Goal: Find specific page/section: Find specific page/section

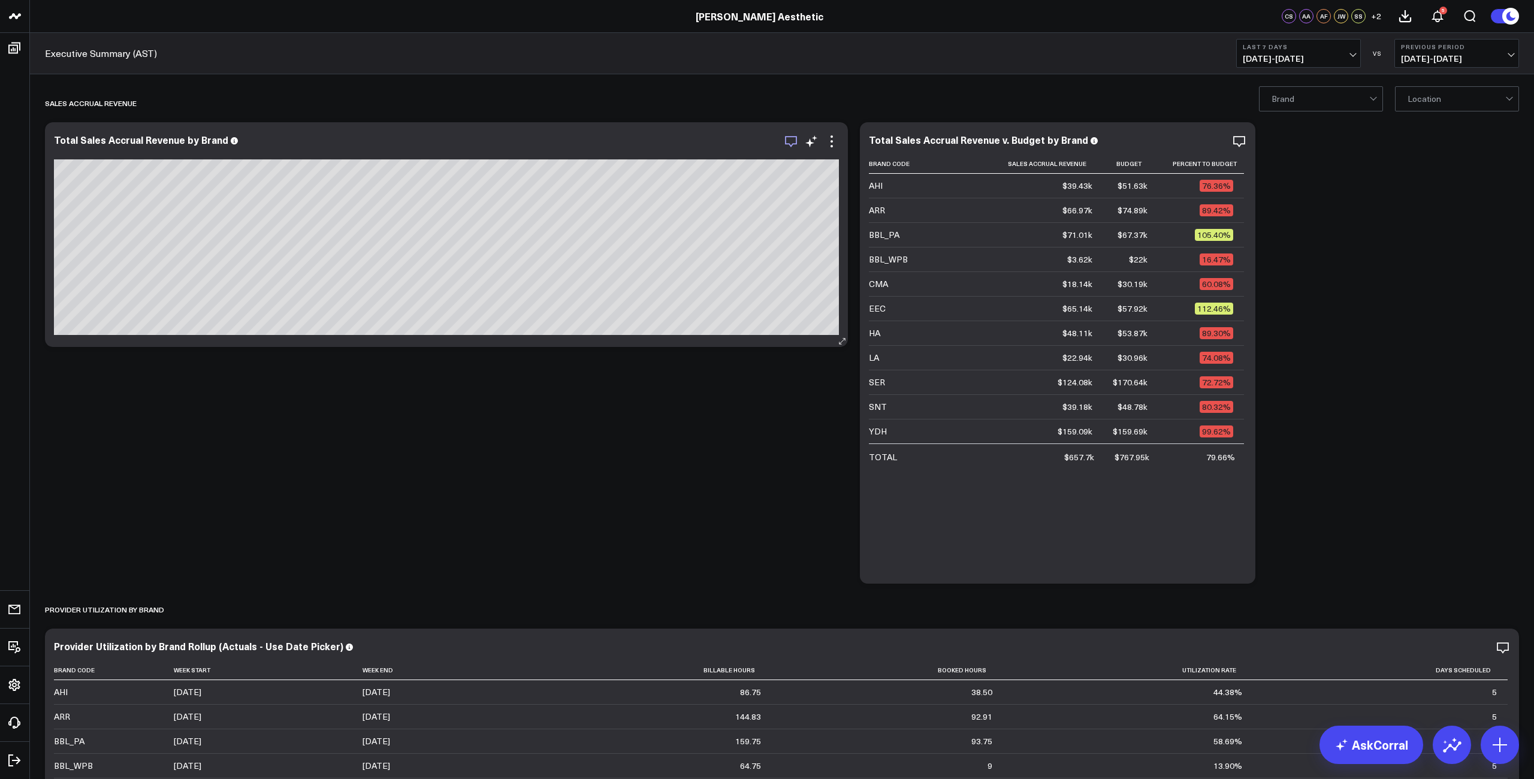
click at [793, 143] on icon "button" at bounding box center [791, 141] width 14 height 14
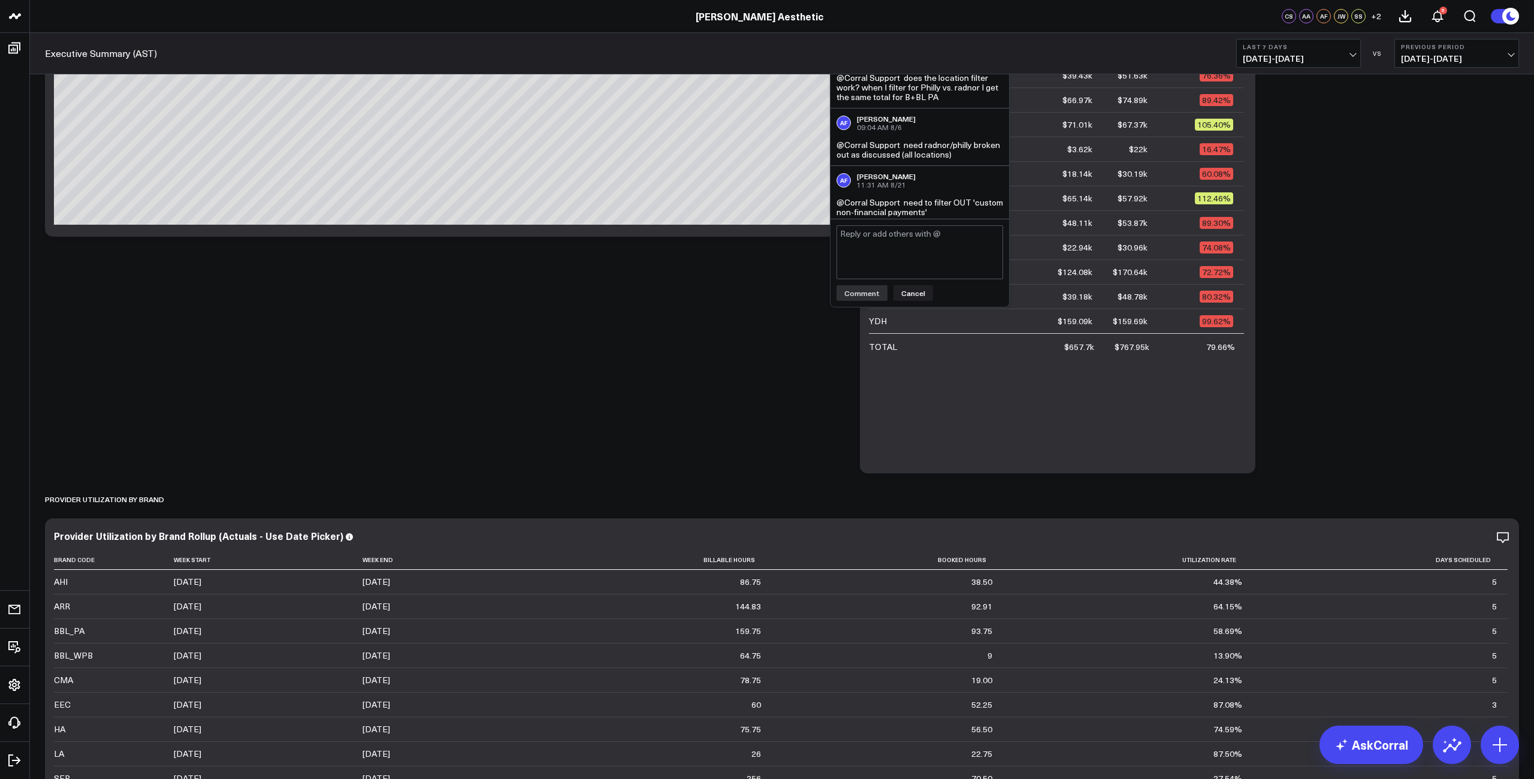
scroll to position [123, 0]
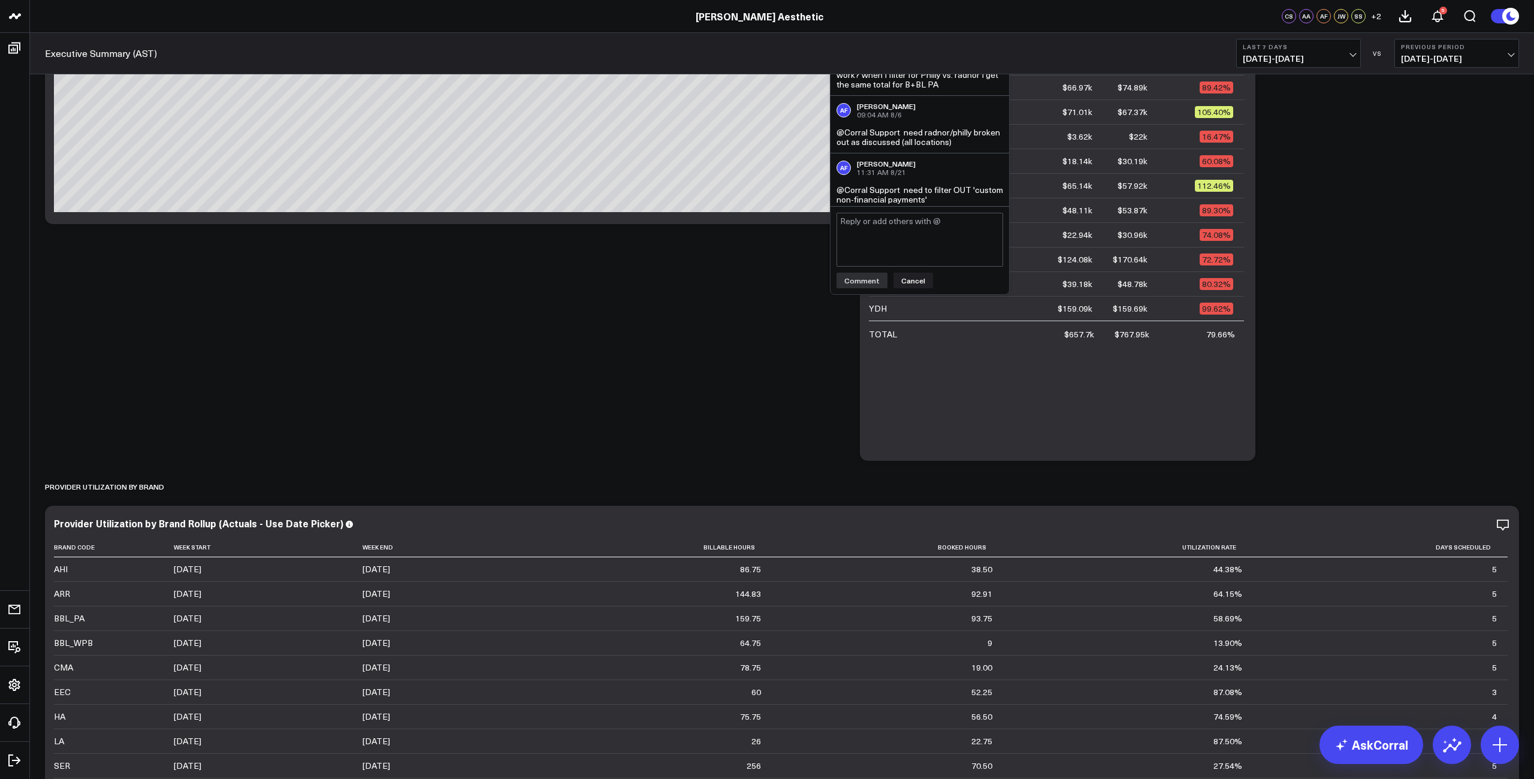
click at [877, 253] on textarea at bounding box center [919, 240] width 167 height 54
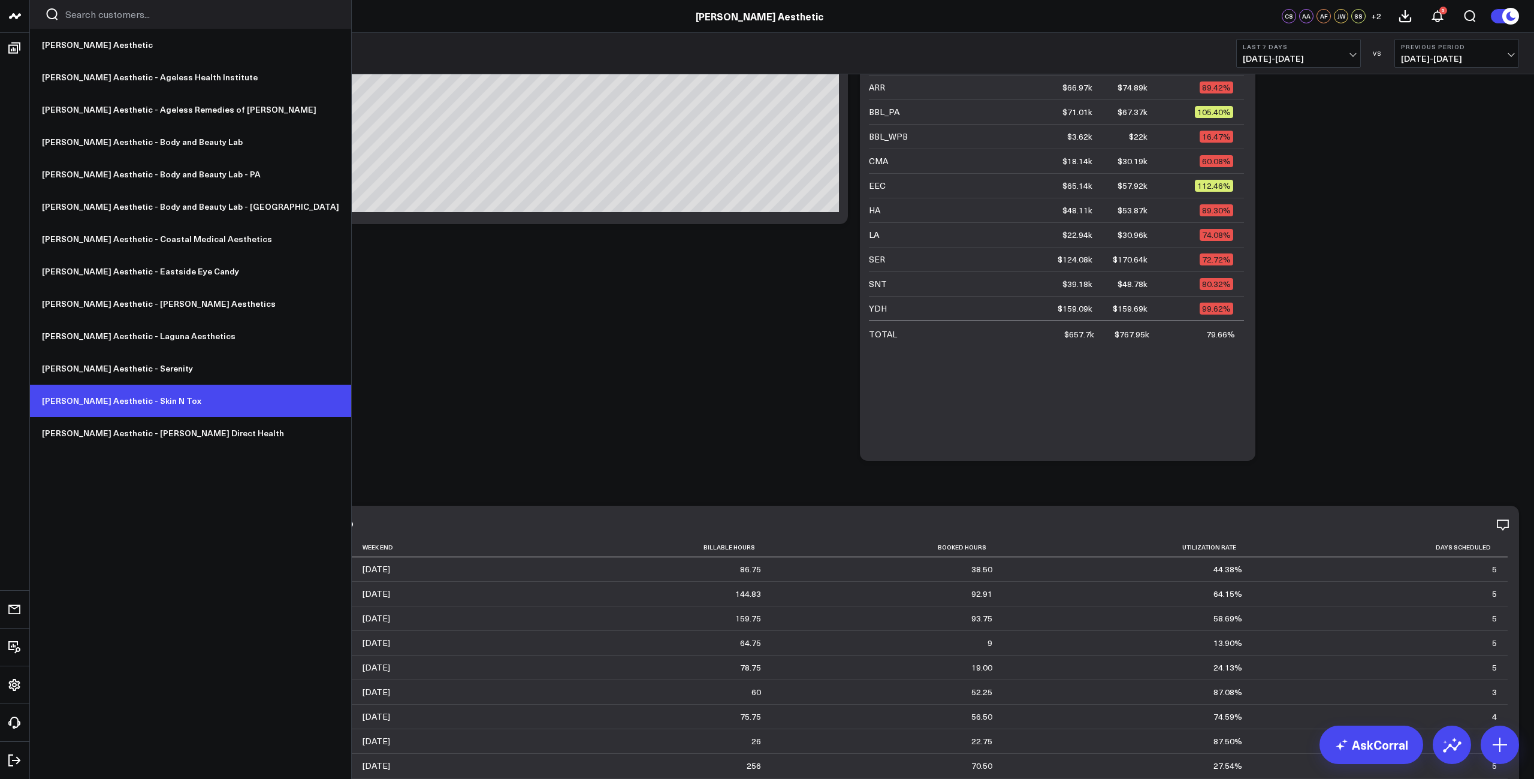
click at [120, 394] on link "[PERSON_NAME] Aesthetic - Skin N Tox" at bounding box center [190, 401] width 321 height 32
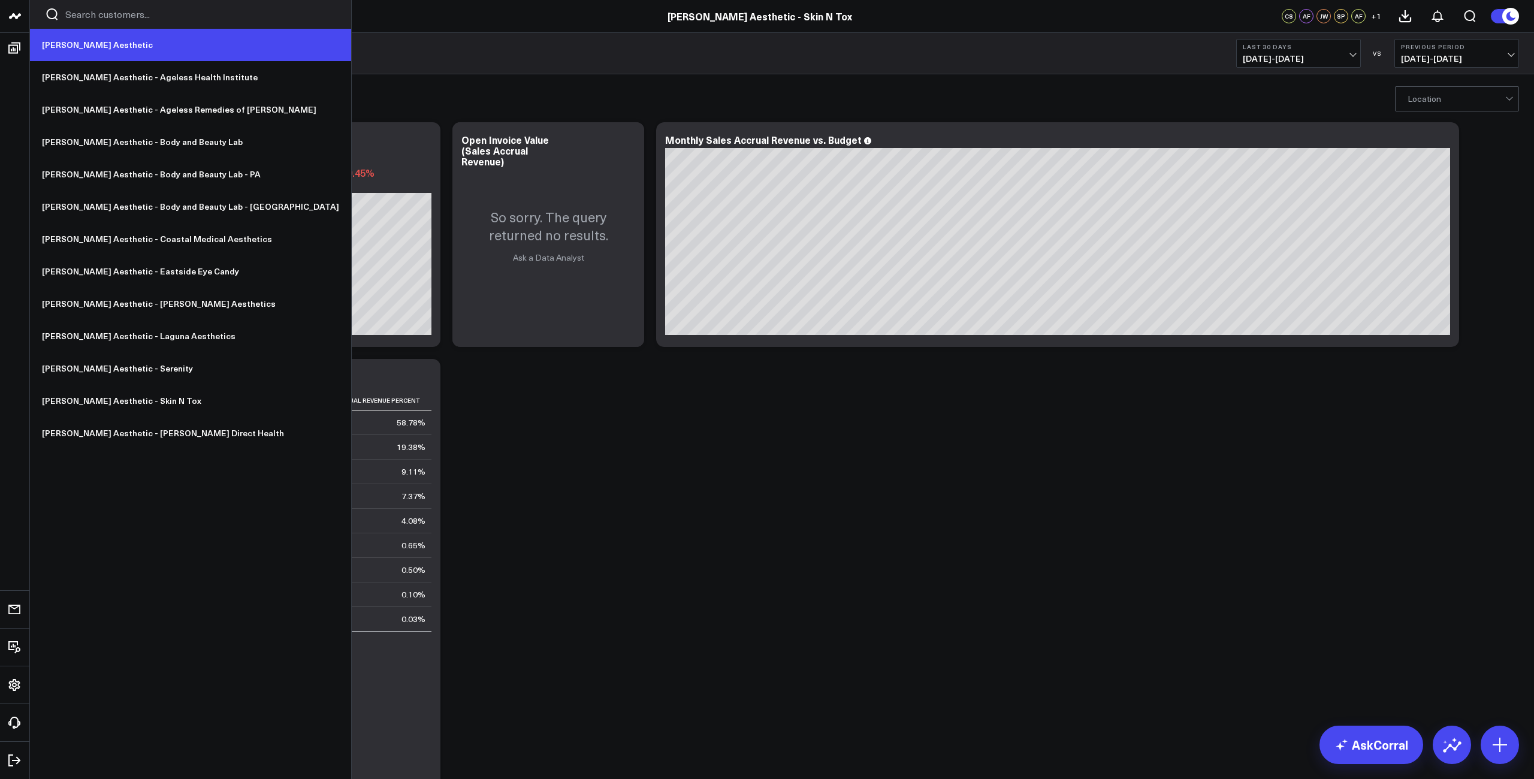
click at [55, 41] on link "[PERSON_NAME] Aesthetic" at bounding box center [190, 45] width 321 height 32
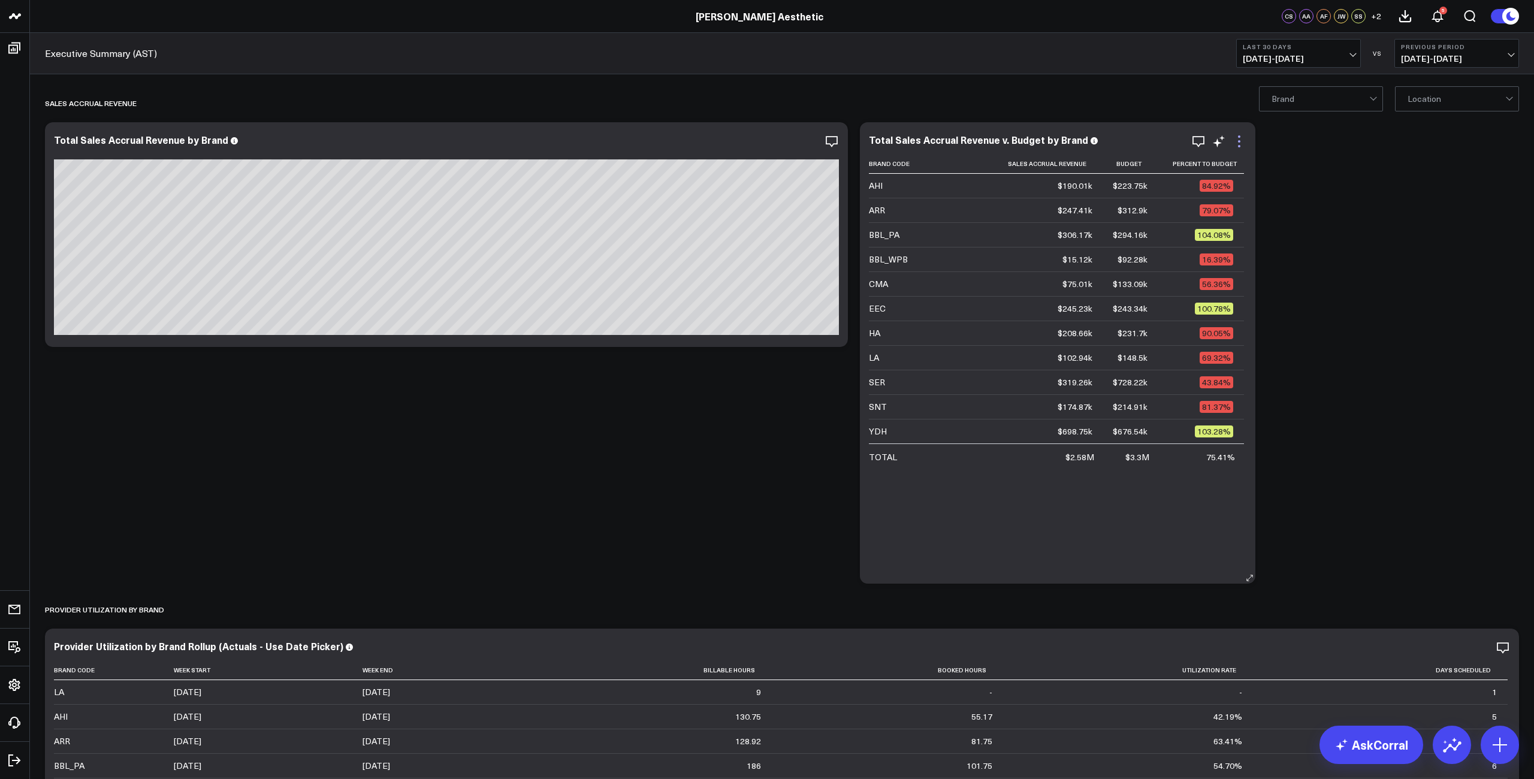
click at [1242, 145] on icon at bounding box center [1239, 141] width 14 height 14
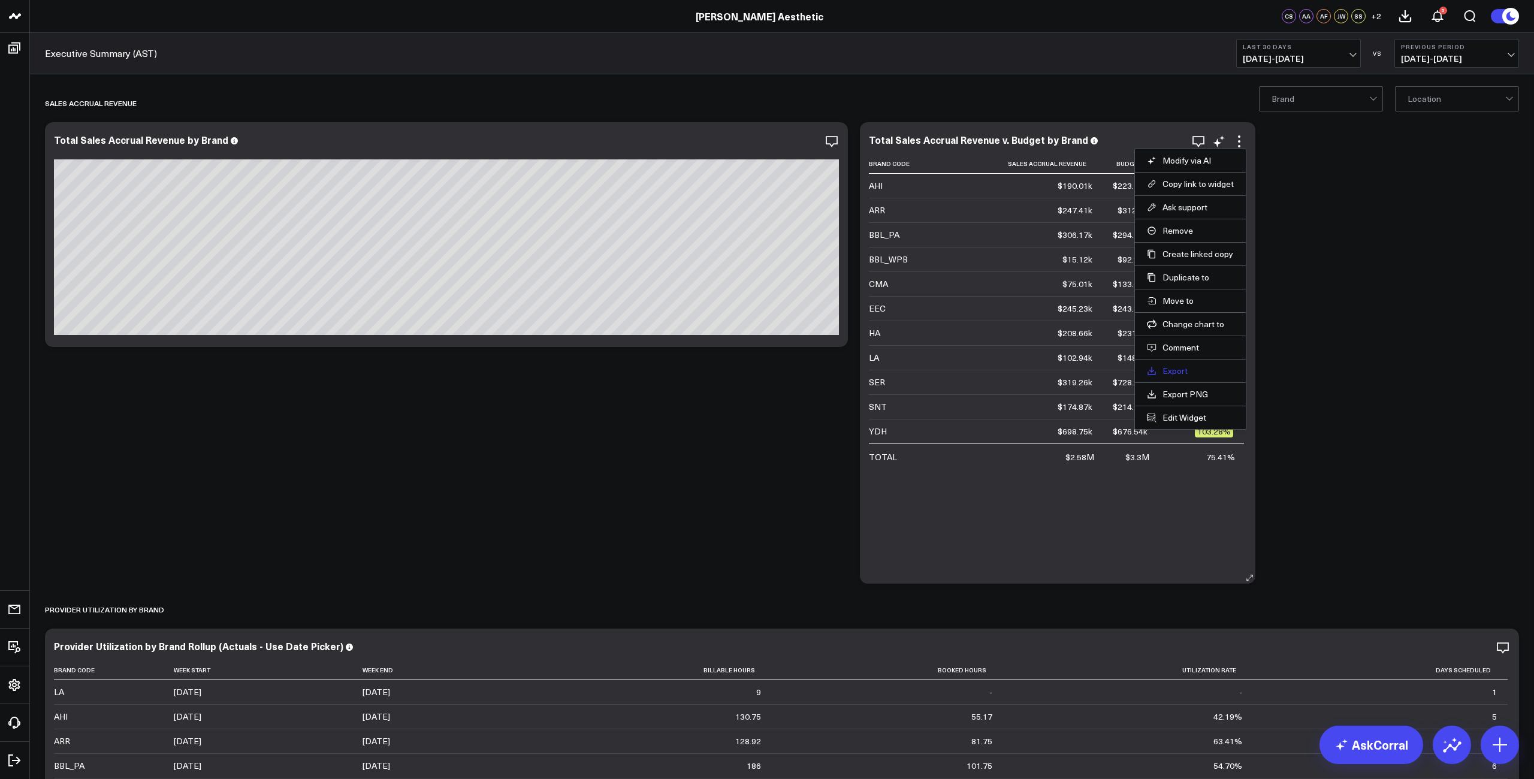
click at [1173, 370] on link "Export" at bounding box center [1190, 370] width 87 height 11
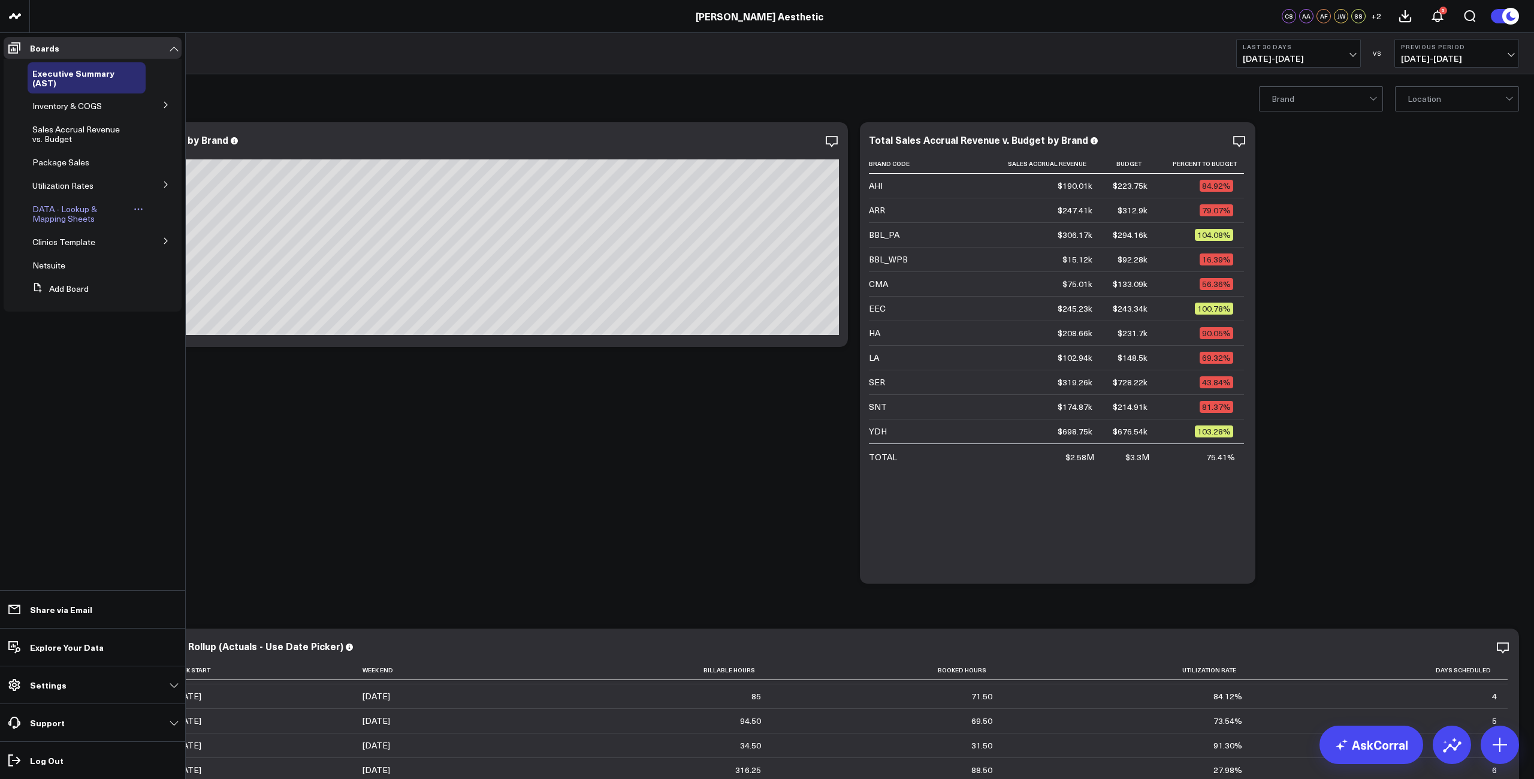
click at [72, 211] on span "DATA - Lookup & Mapping Sheets" at bounding box center [64, 213] width 65 height 21
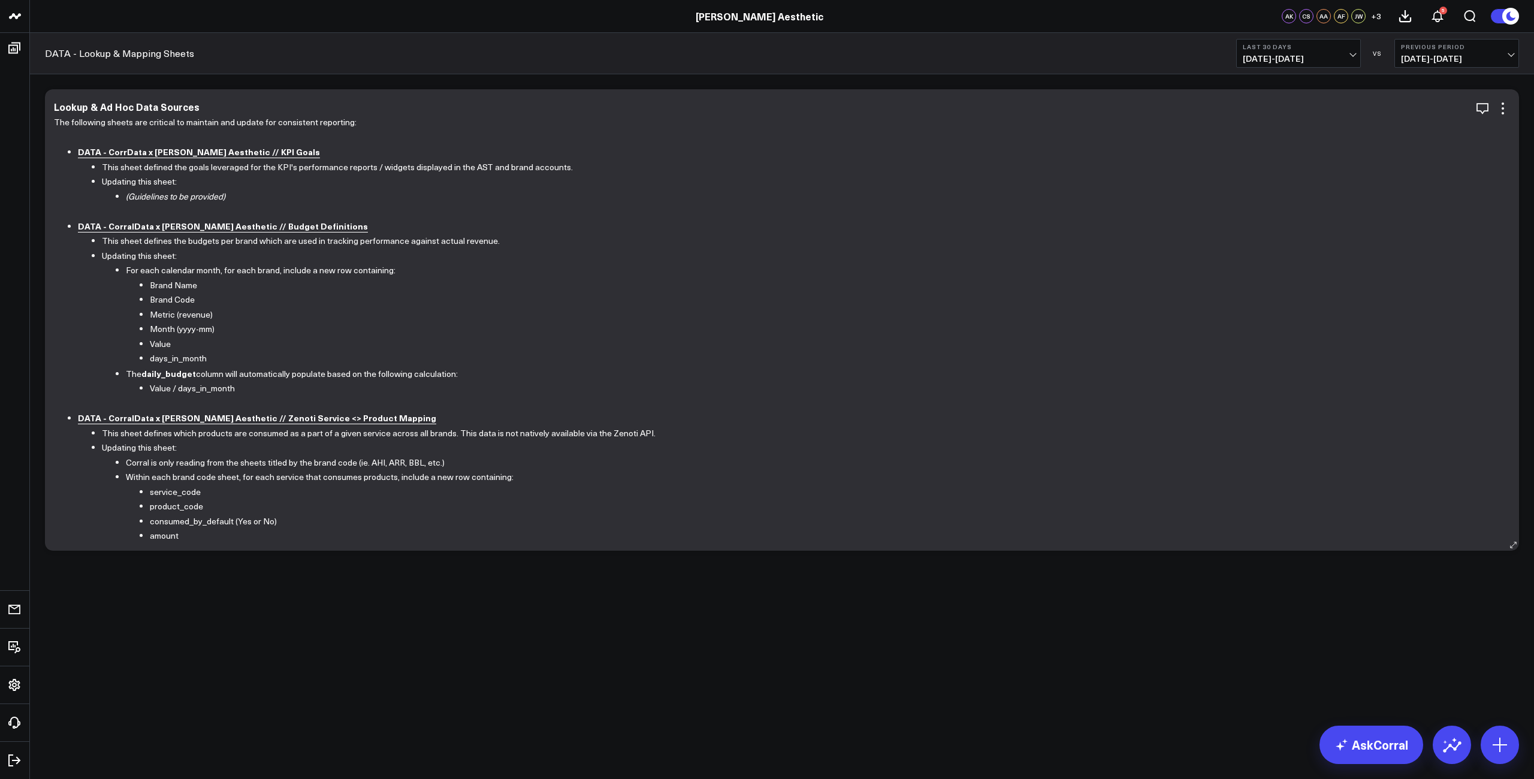
click at [252, 228] on b "DATA - CorralData x Annie Aesthetic // Budget Definitions" at bounding box center [223, 226] width 290 height 12
click at [250, 222] on b "DATA - CorralData x Annie Aesthetic // Budget Definitions" at bounding box center [223, 226] width 290 height 12
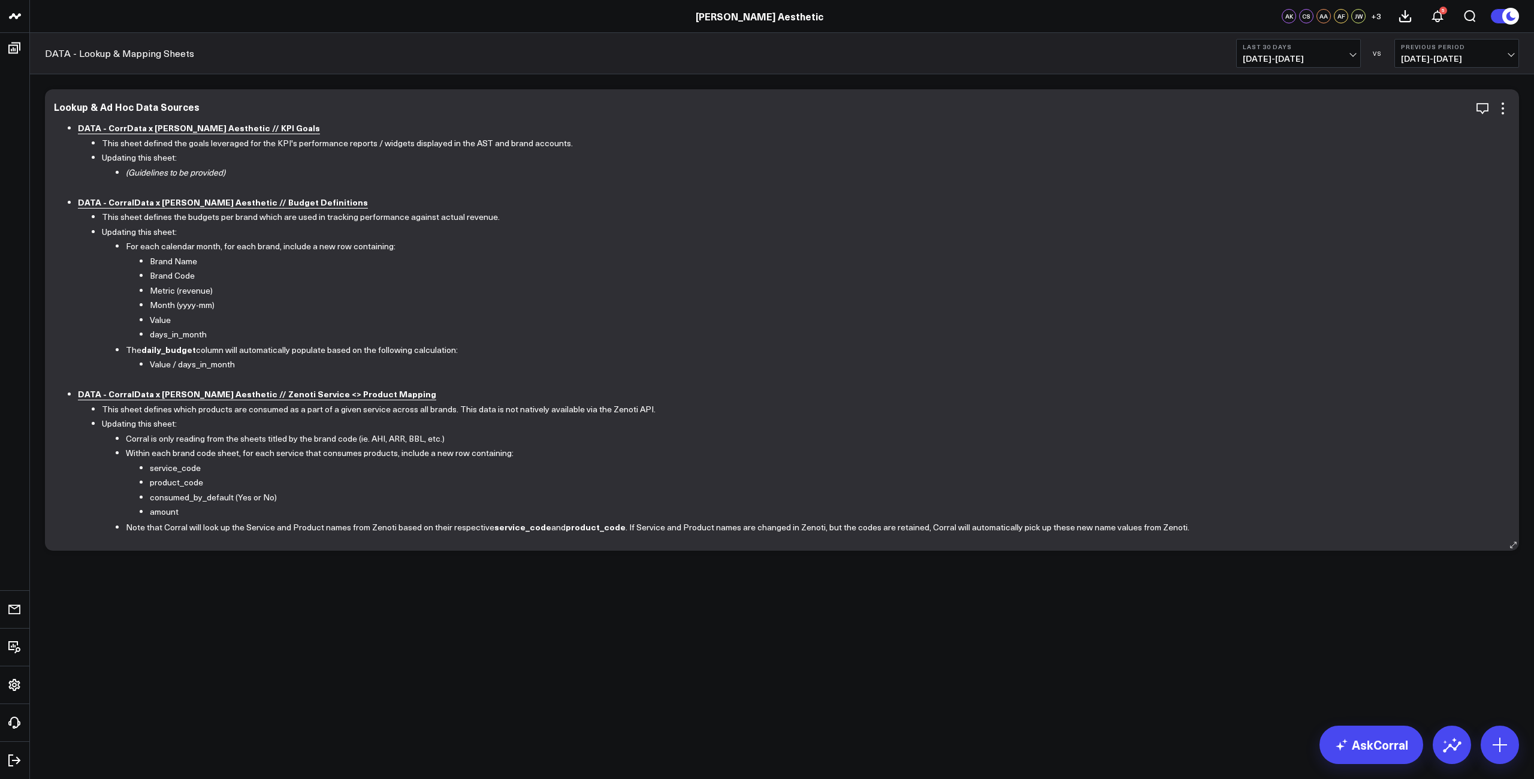
scroll to position [29, 0]
